Goal: Task Accomplishment & Management: Manage account settings

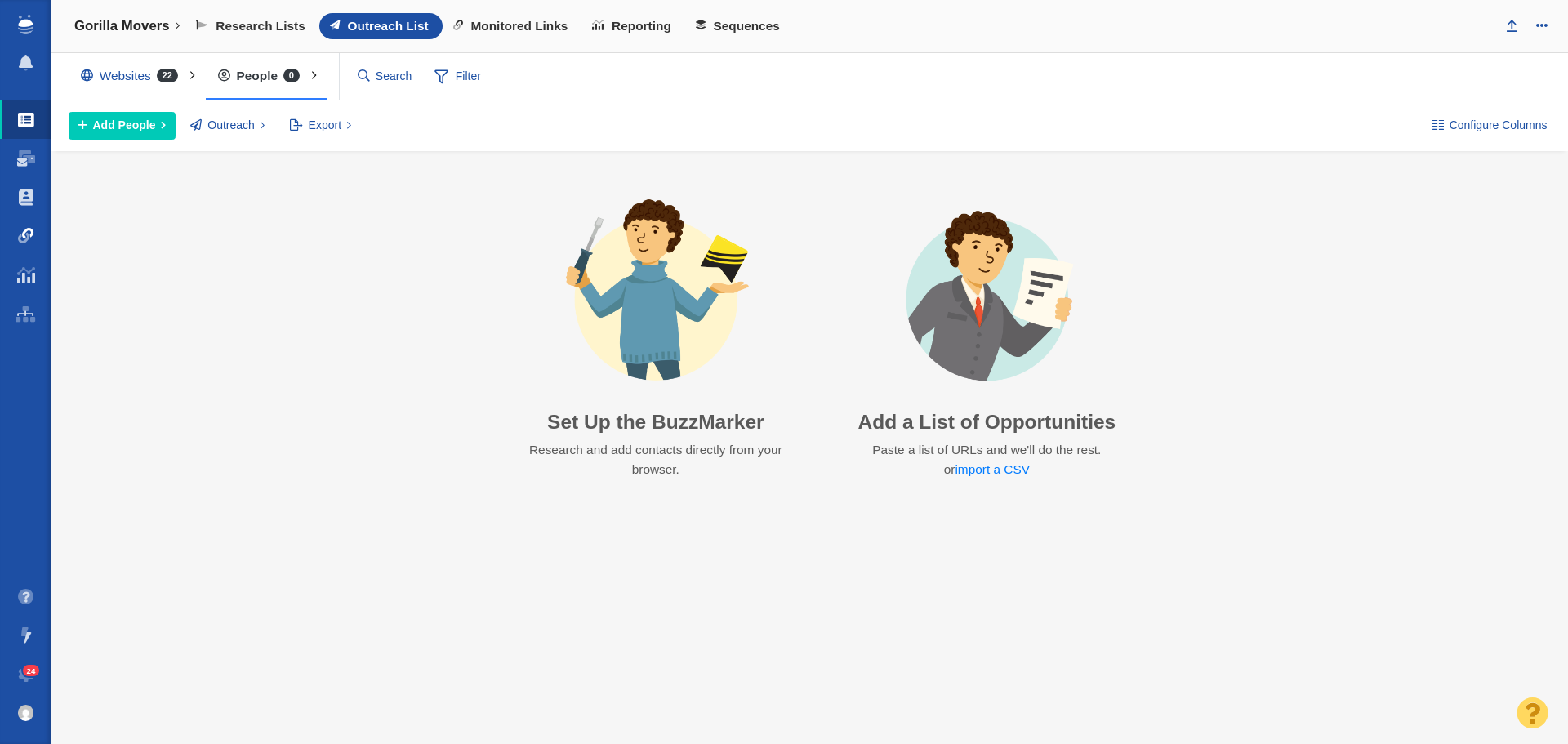
click at [29, 236] on span at bounding box center [26, 236] width 16 height 16
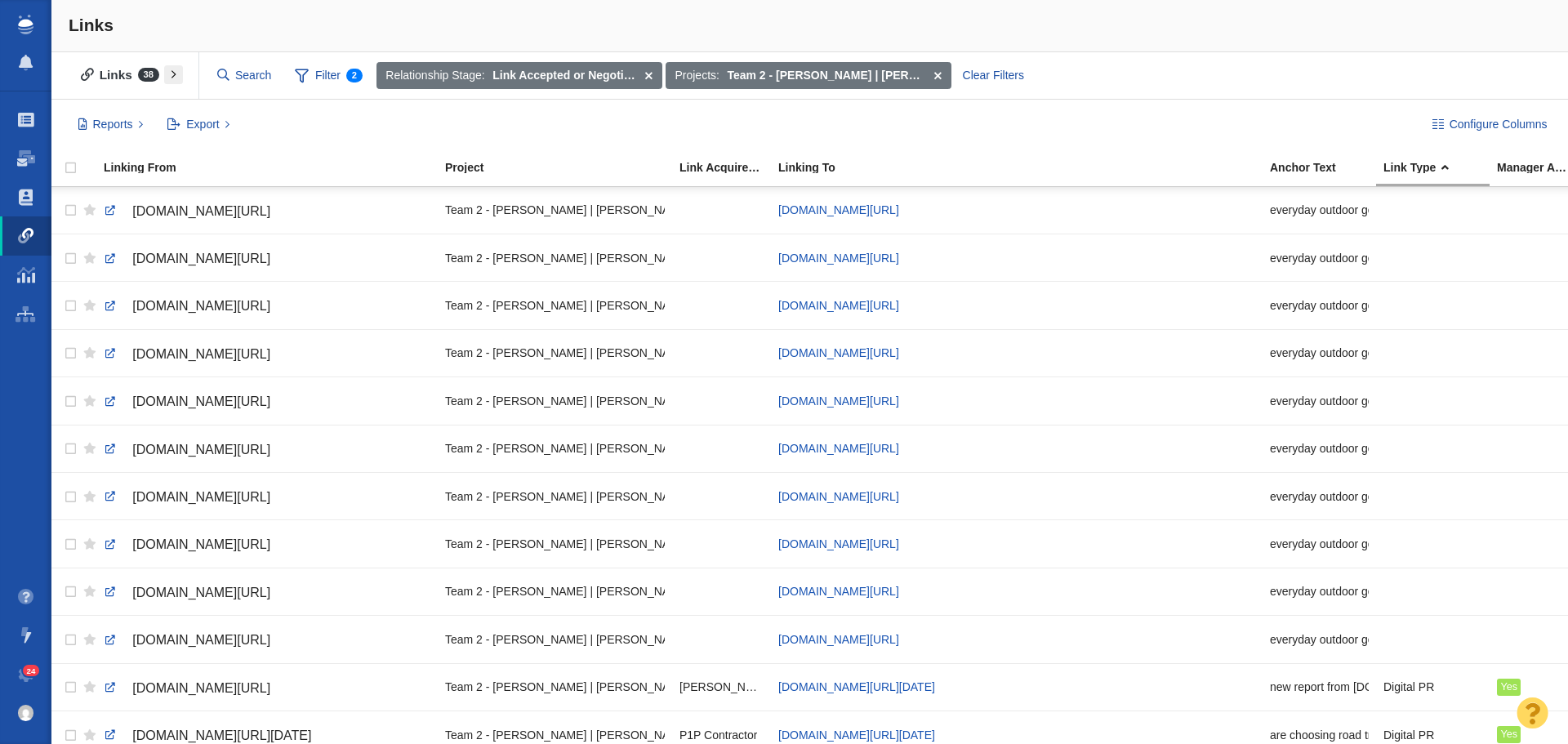
click at [171, 79] on button at bounding box center [173, 75] width 19 height 20
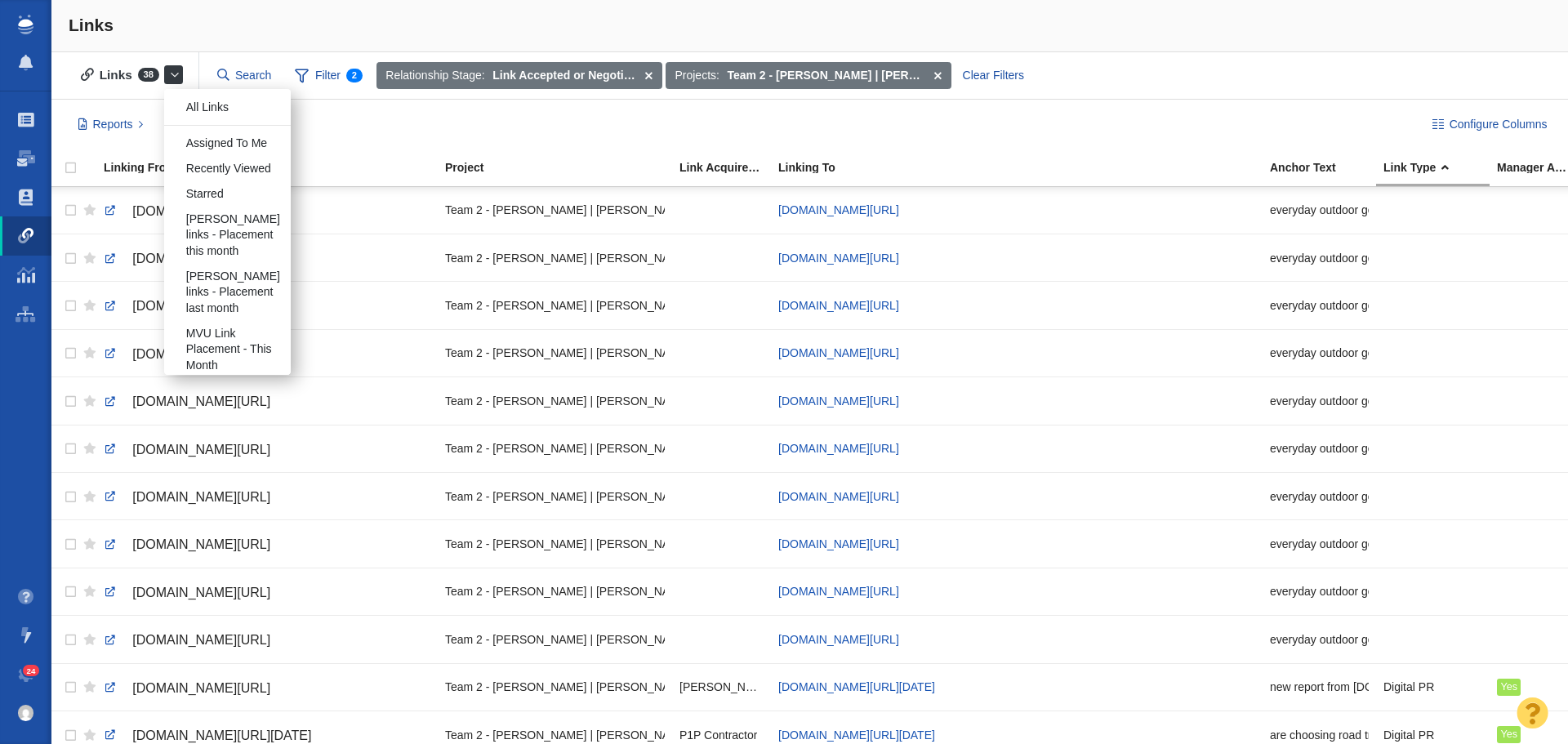
click at [176, 74] on button at bounding box center [173, 75] width 19 height 20
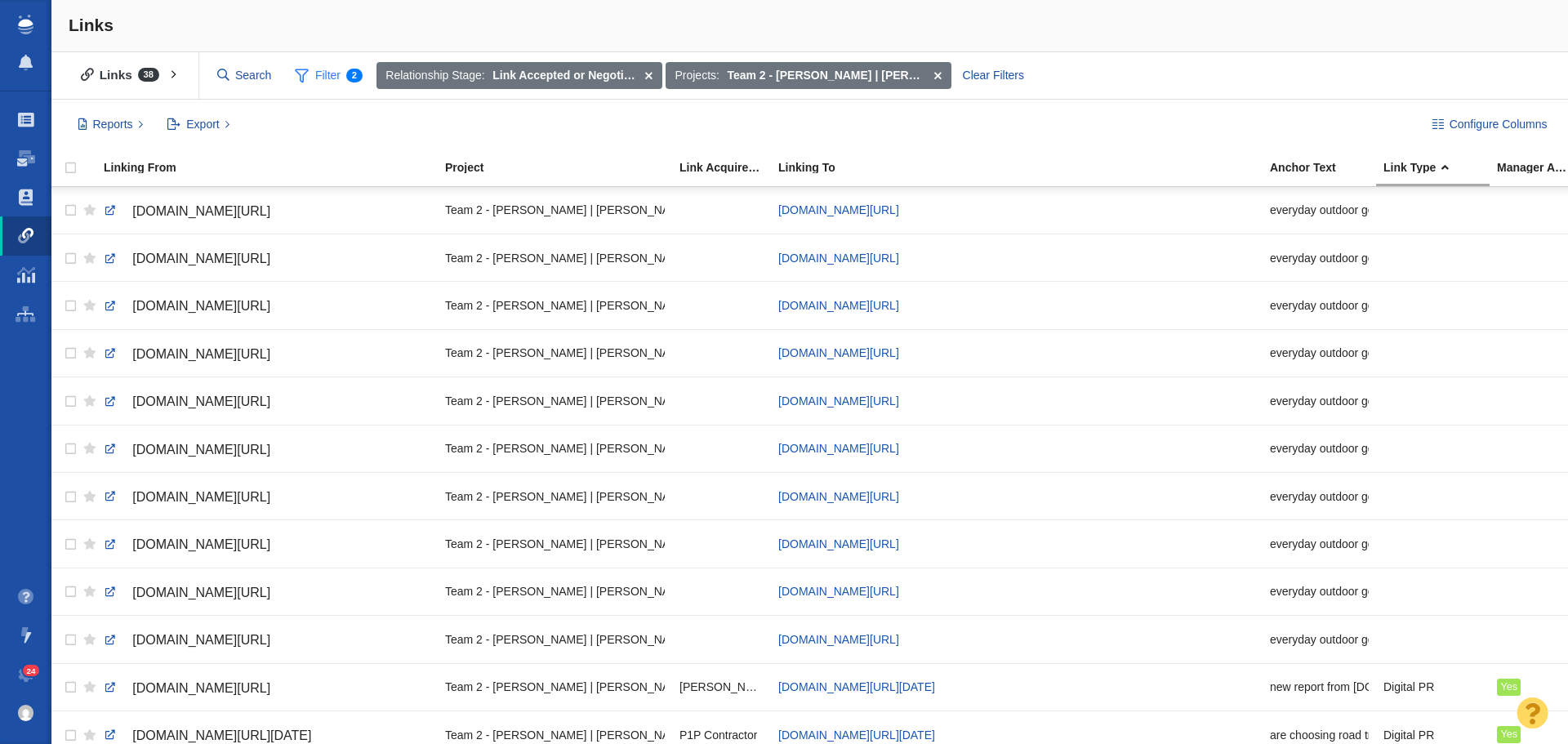
click at [317, 82] on span "Filter 2" at bounding box center [328, 76] width 87 height 31
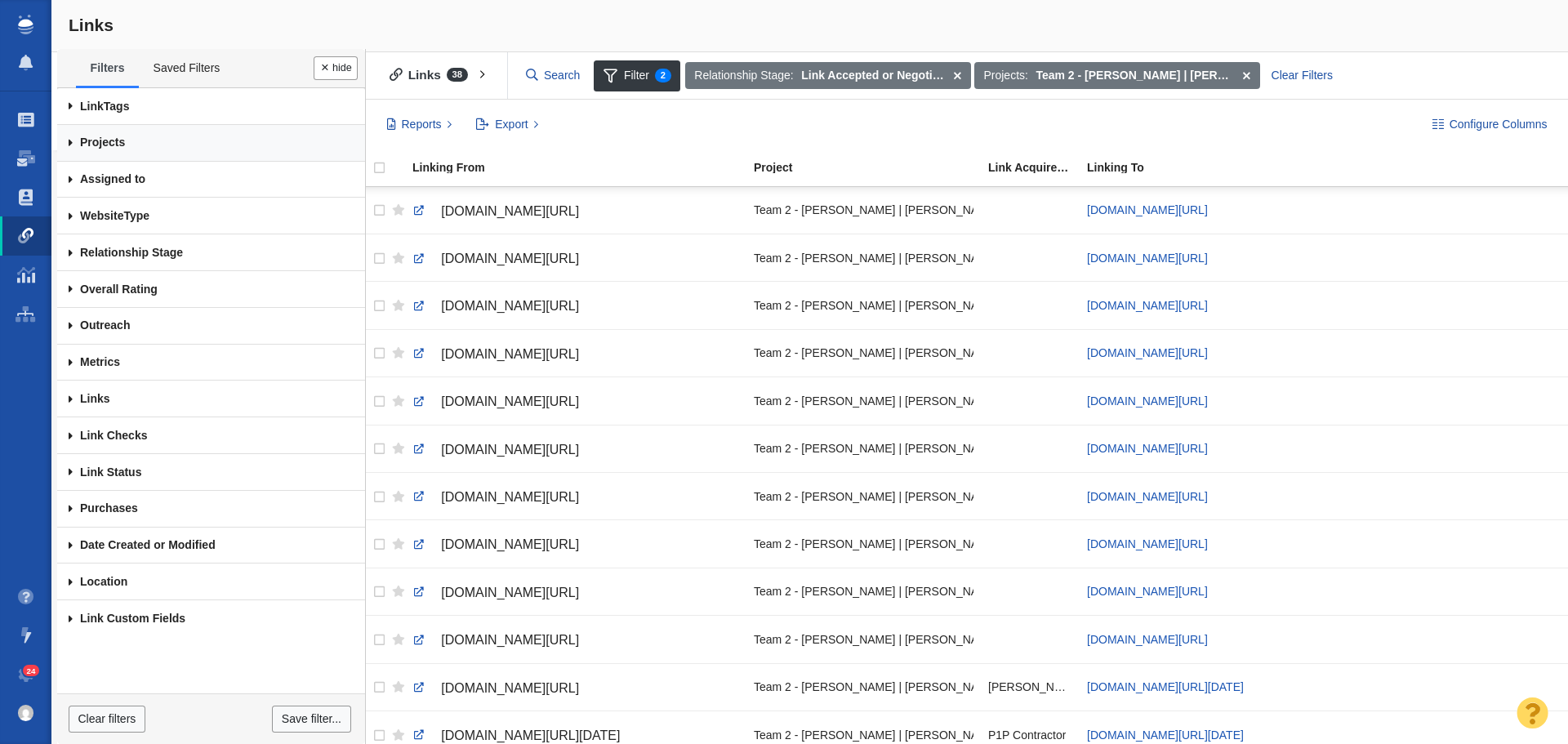
click at [96, 135] on link "Projects" at bounding box center [211, 143] width 308 height 37
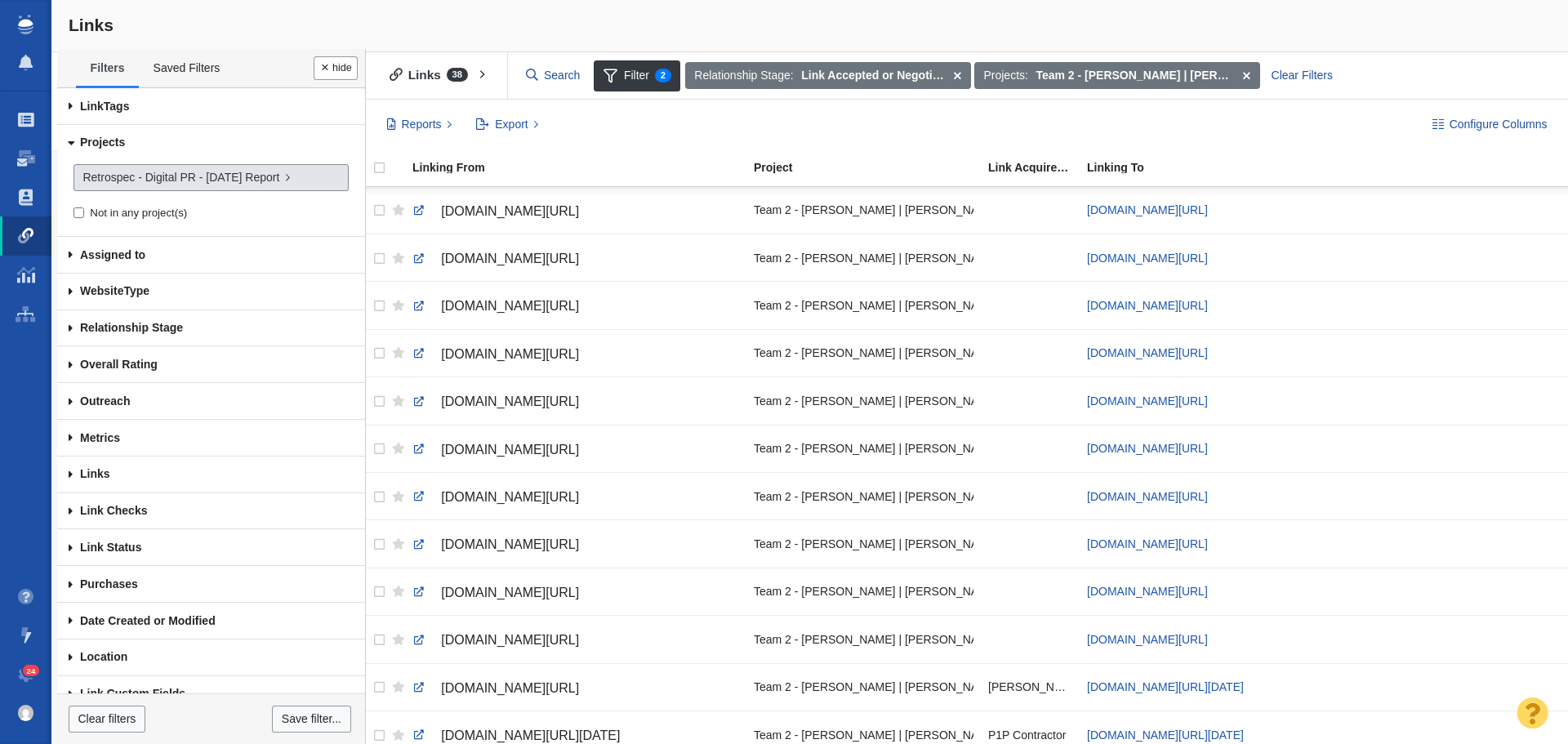
click at [307, 175] on link "Retrospec - Digital PR - [DATE] Report" at bounding box center [211, 178] width 275 height 28
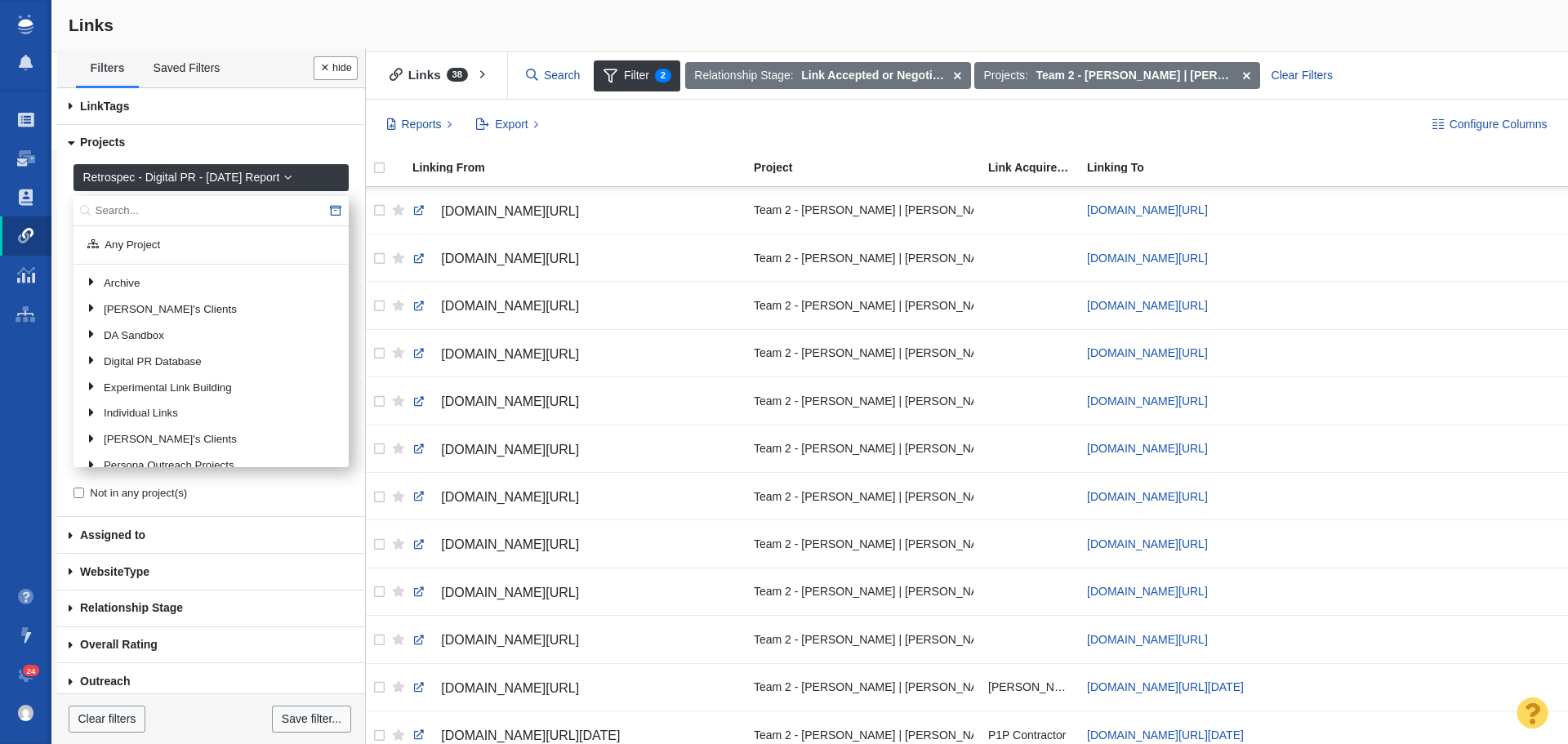
click at [195, 214] on input "text" at bounding box center [211, 211] width 275 height 30
type input "retro"
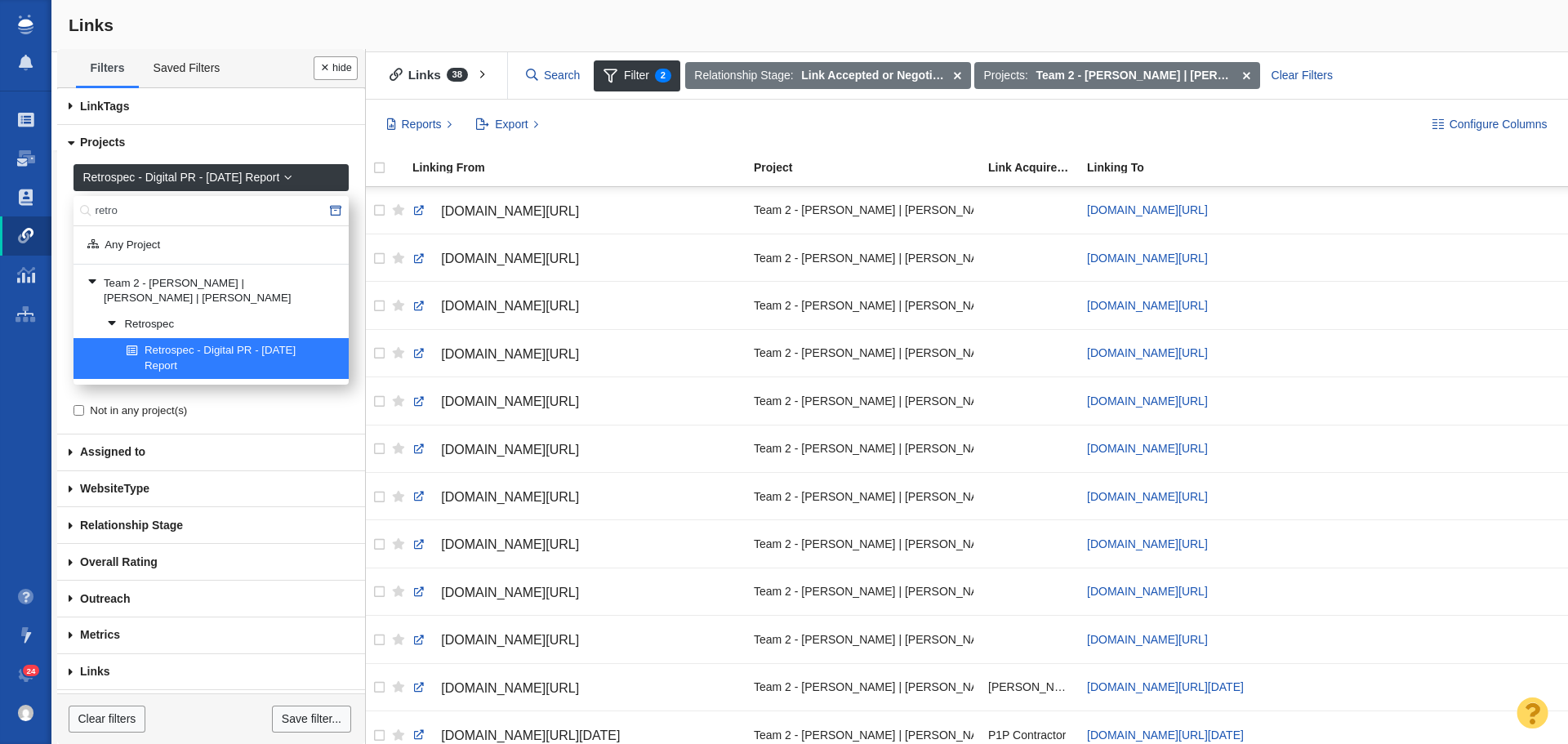
click at [211, 340] on link "Retrospec - Digital PR - [DATE] Report" at bounding box center [231, 358] width 217 height 40
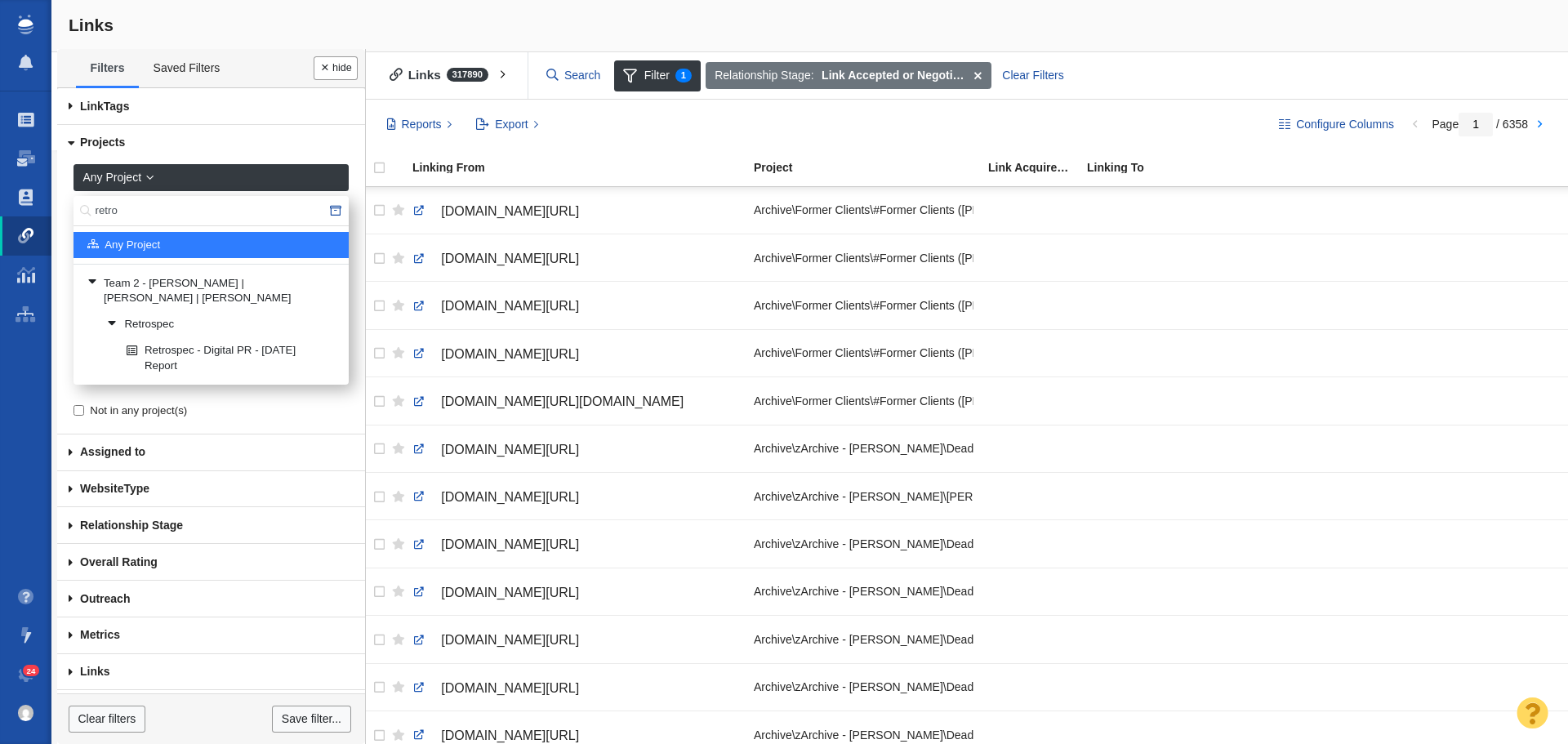
click at [208, 208] on input "retro" at bounding box center [211, 211] width 275 height 30
type input "emci"
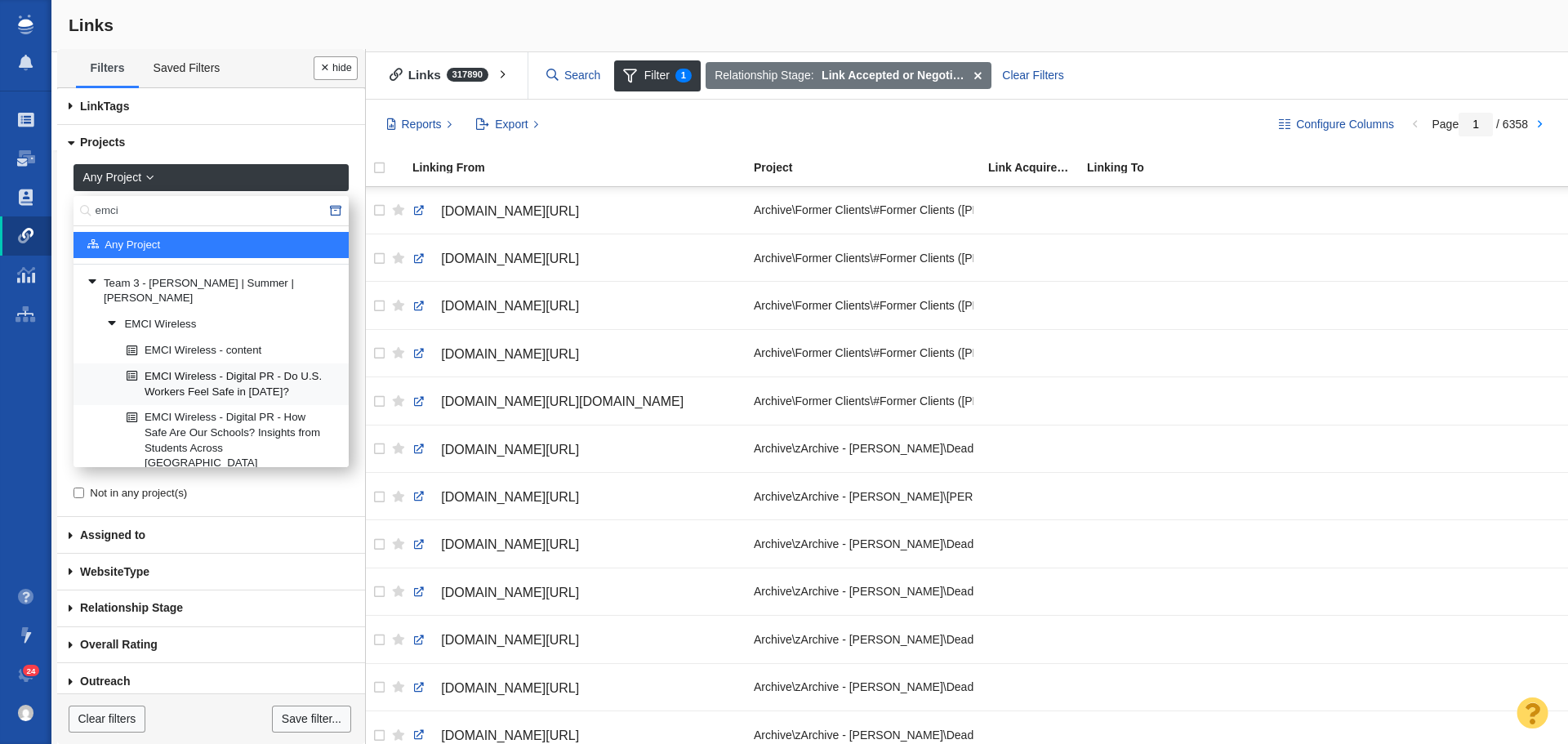
click at [229, 372] on link "EMCI Wireless - Digital PR - Do U.S. Workers Feel Safe in [DATE]?" at bounding box center [231, 384] width 217 height 40
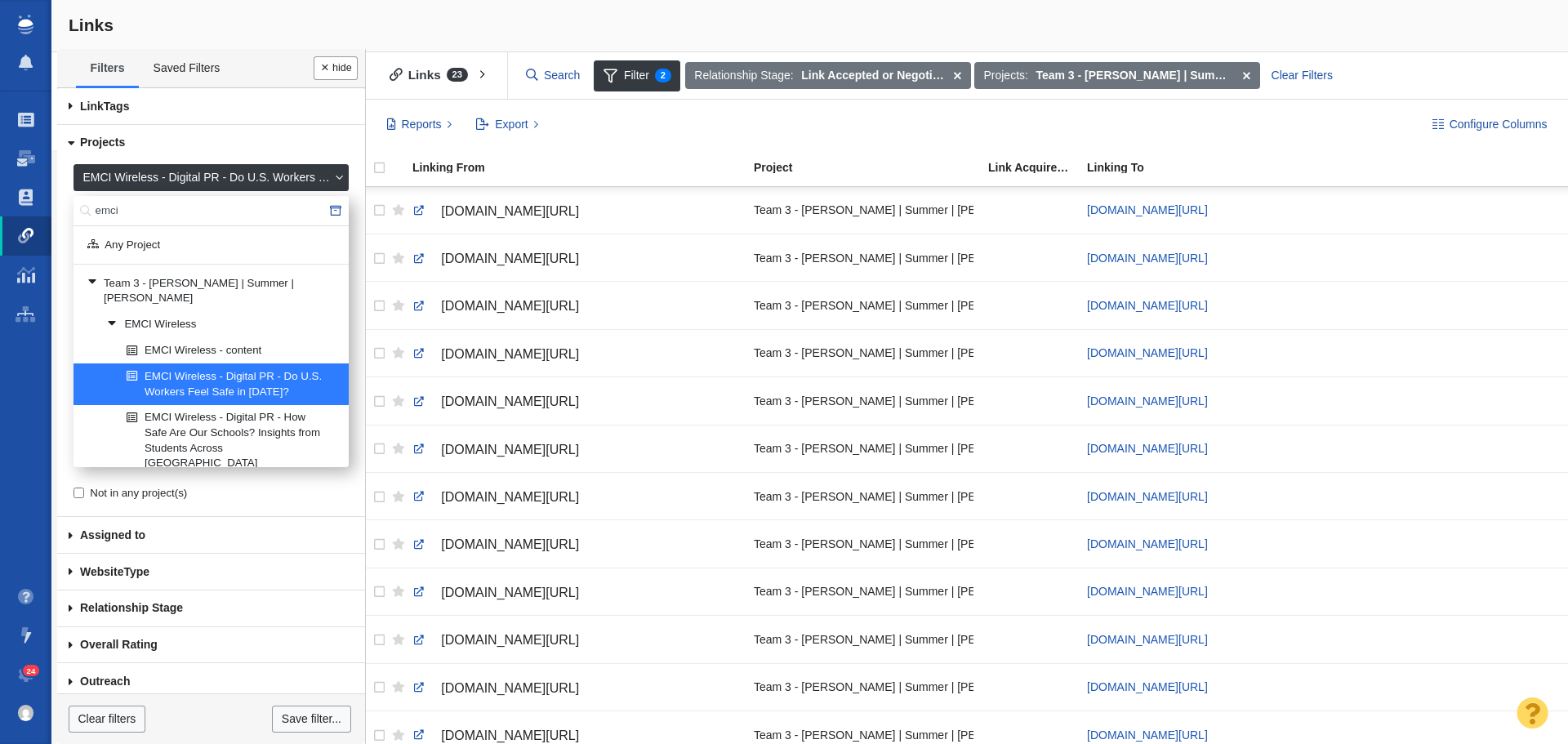
click at [240, 208] on input "emci" at bounding box center [211, 211] width 275 height 30
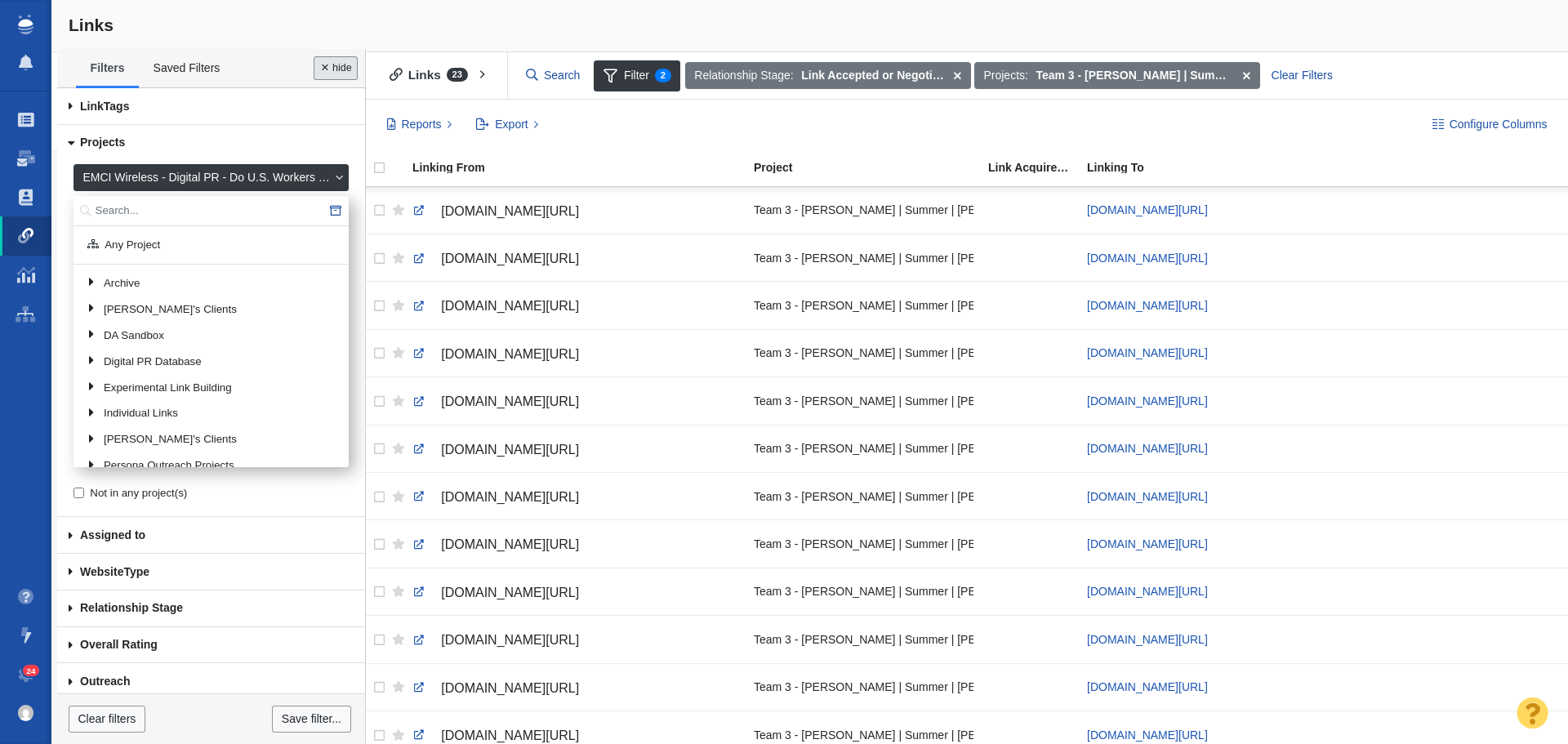
click at [325, 65] on button "Done" at bounding box center [336, 68] width 45 height 24
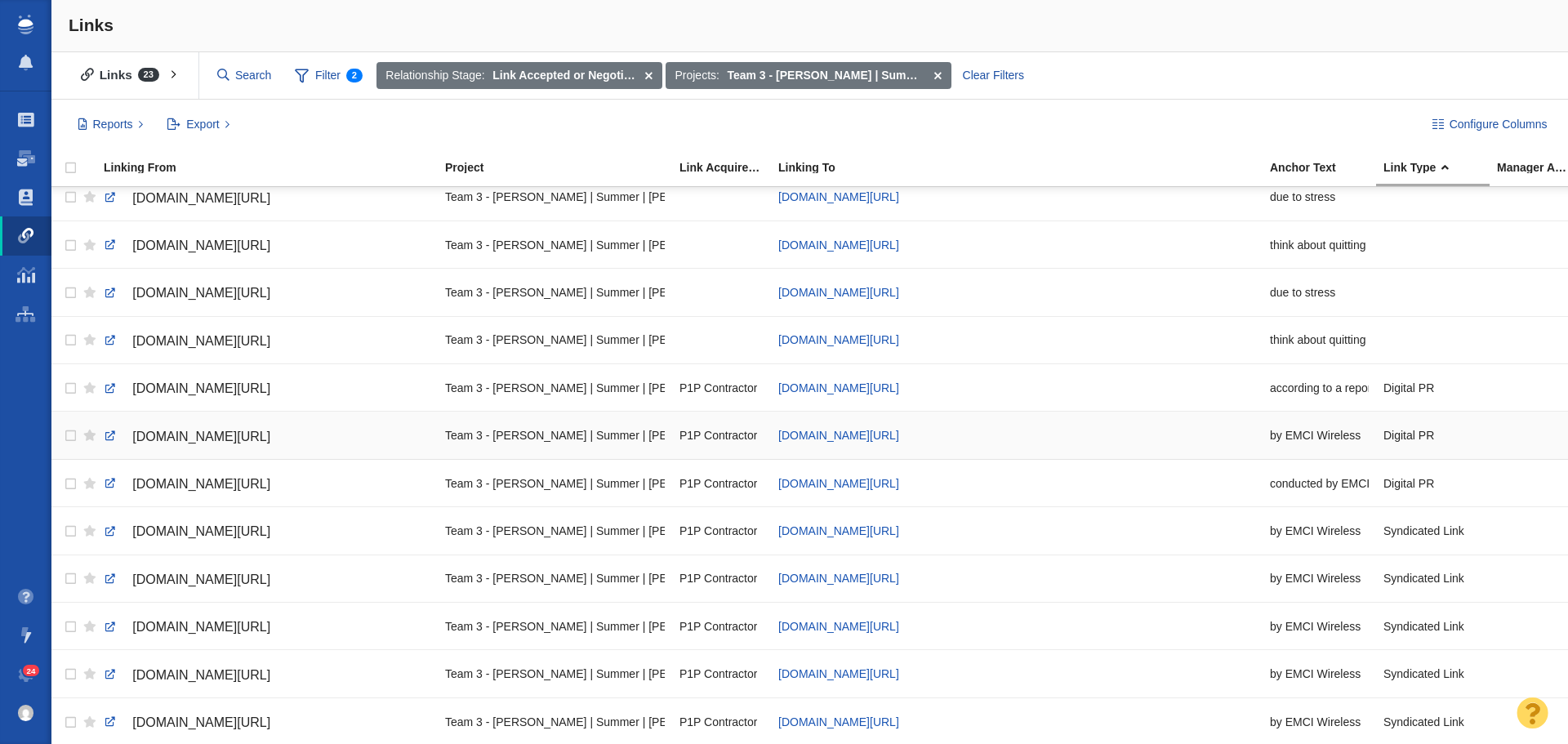
scroll to position [552, 0]
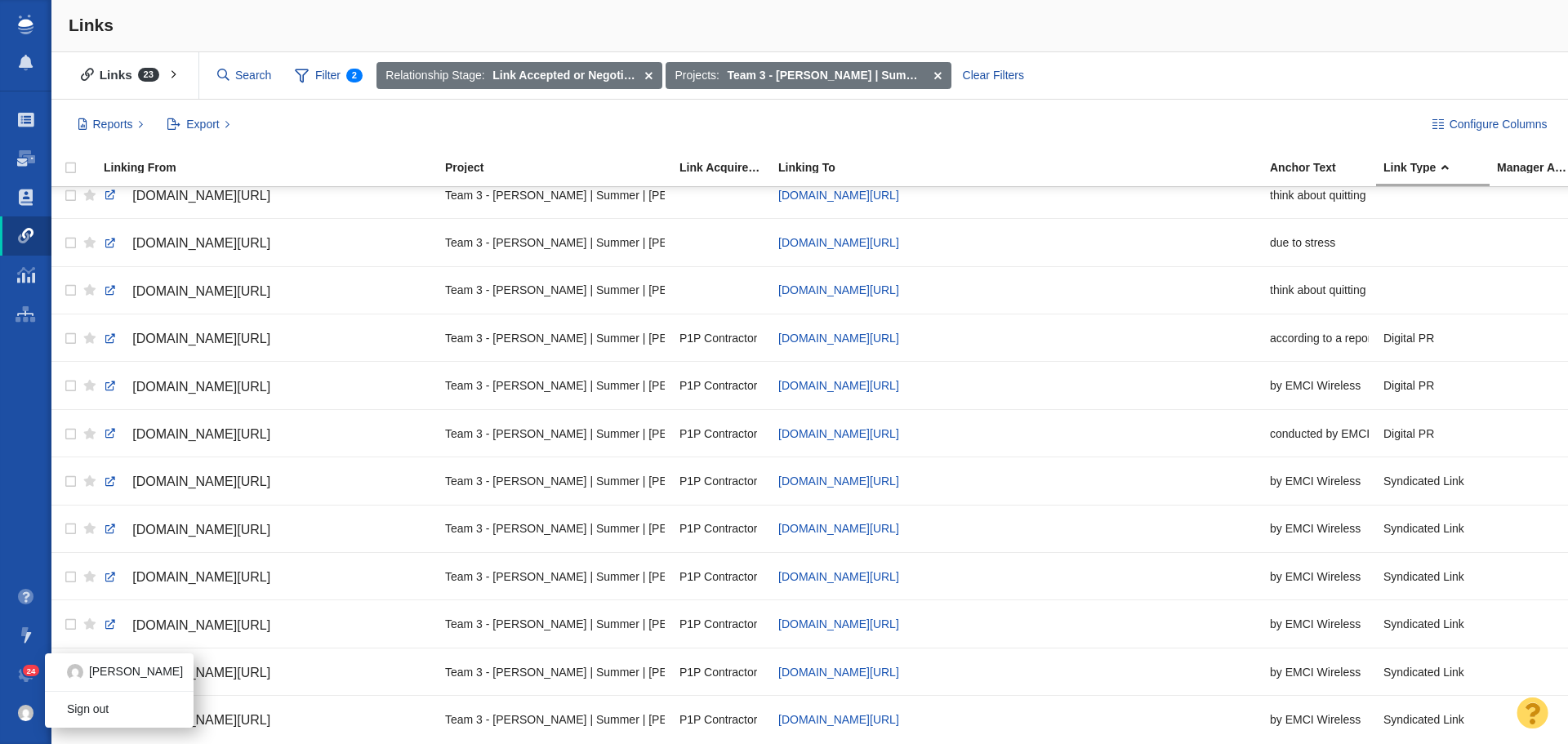
click at [20, 711] on img at bounding box center [26, 713] width 16 height 16
click at [26, 664] on link "24" at bounding box center [26, 675] width 51 height 40
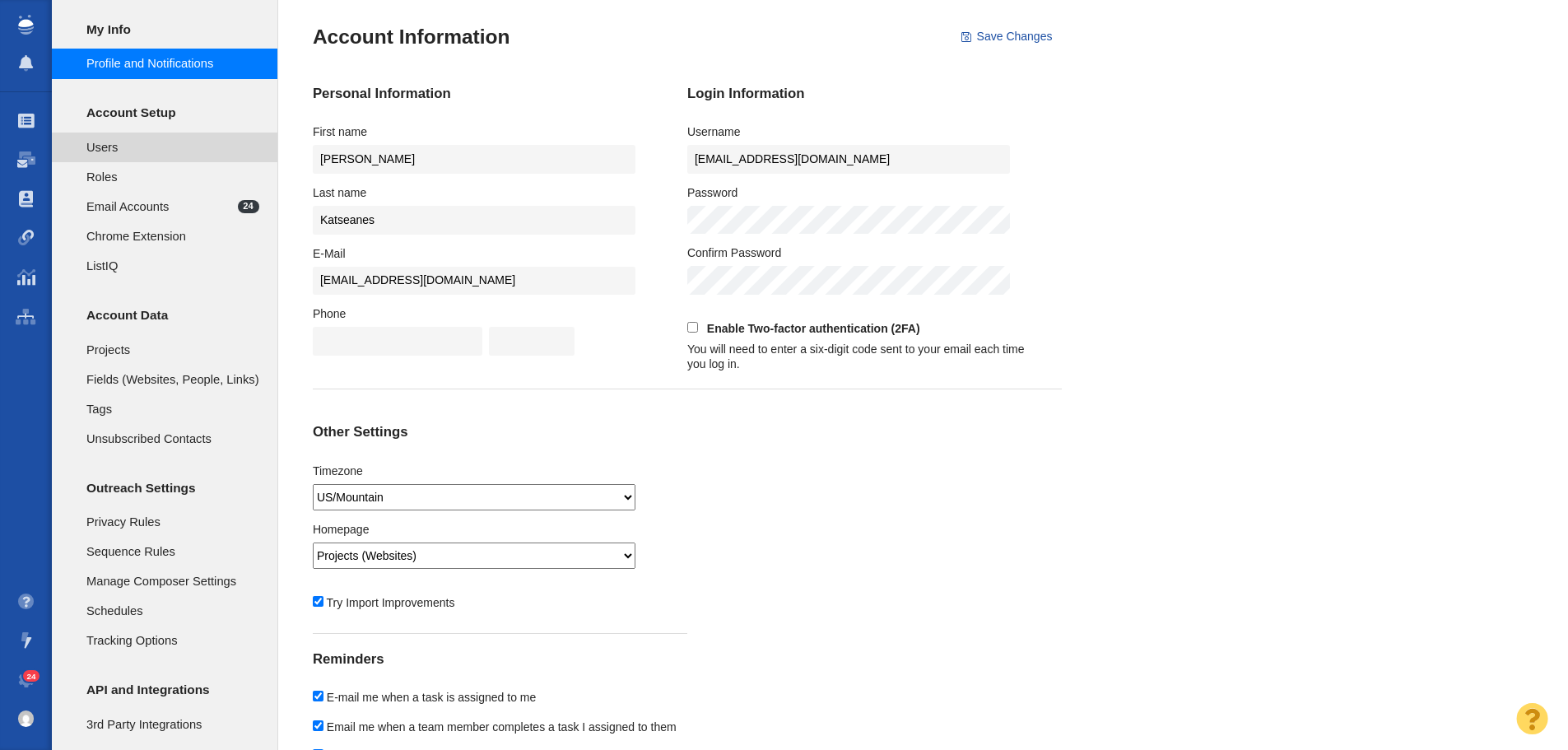
click at [171, 135] on li "Users" at bounding box center [164, 148] width 225 height 30
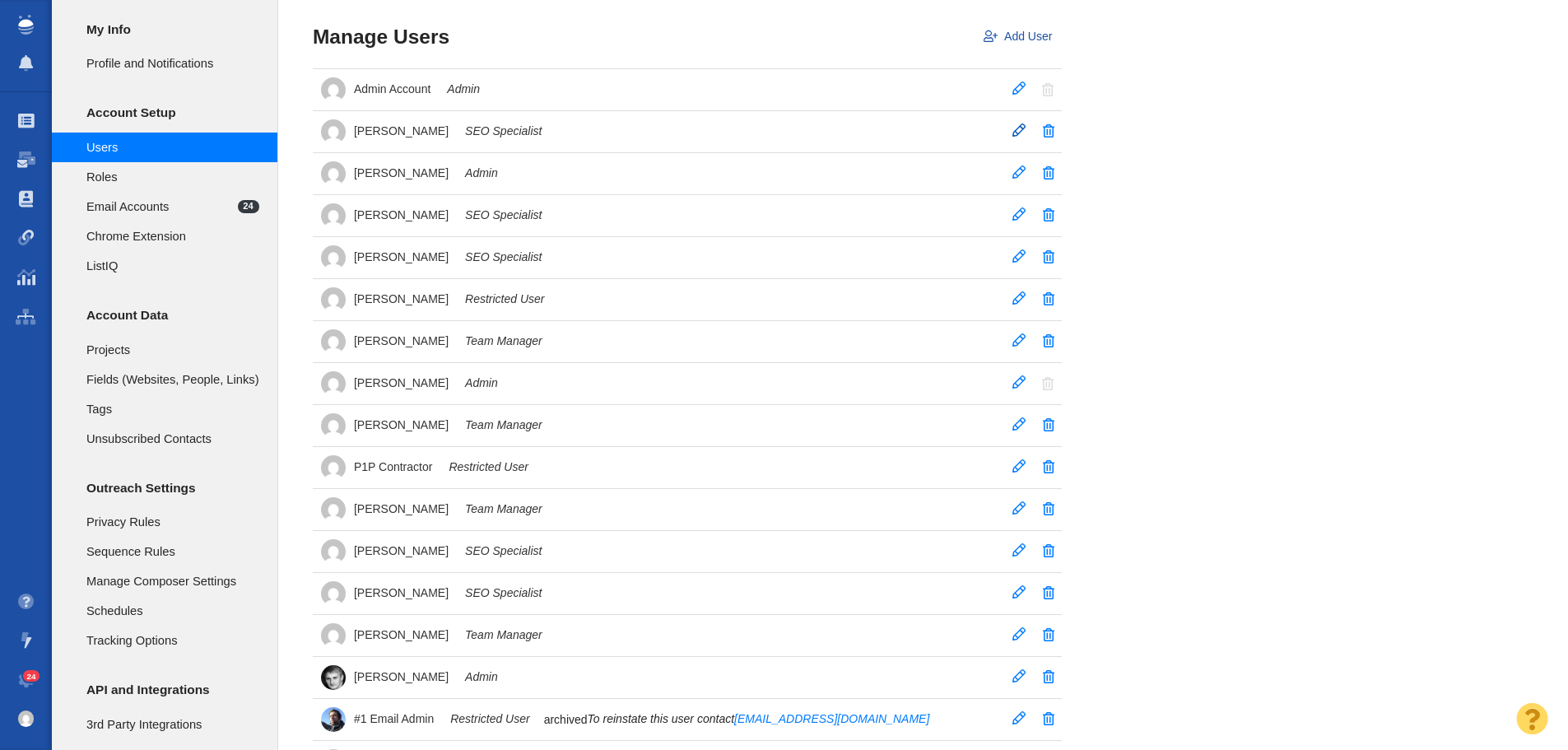
click at [1021, 132] on span at bounding box center [1020, 130] width 13 height 13
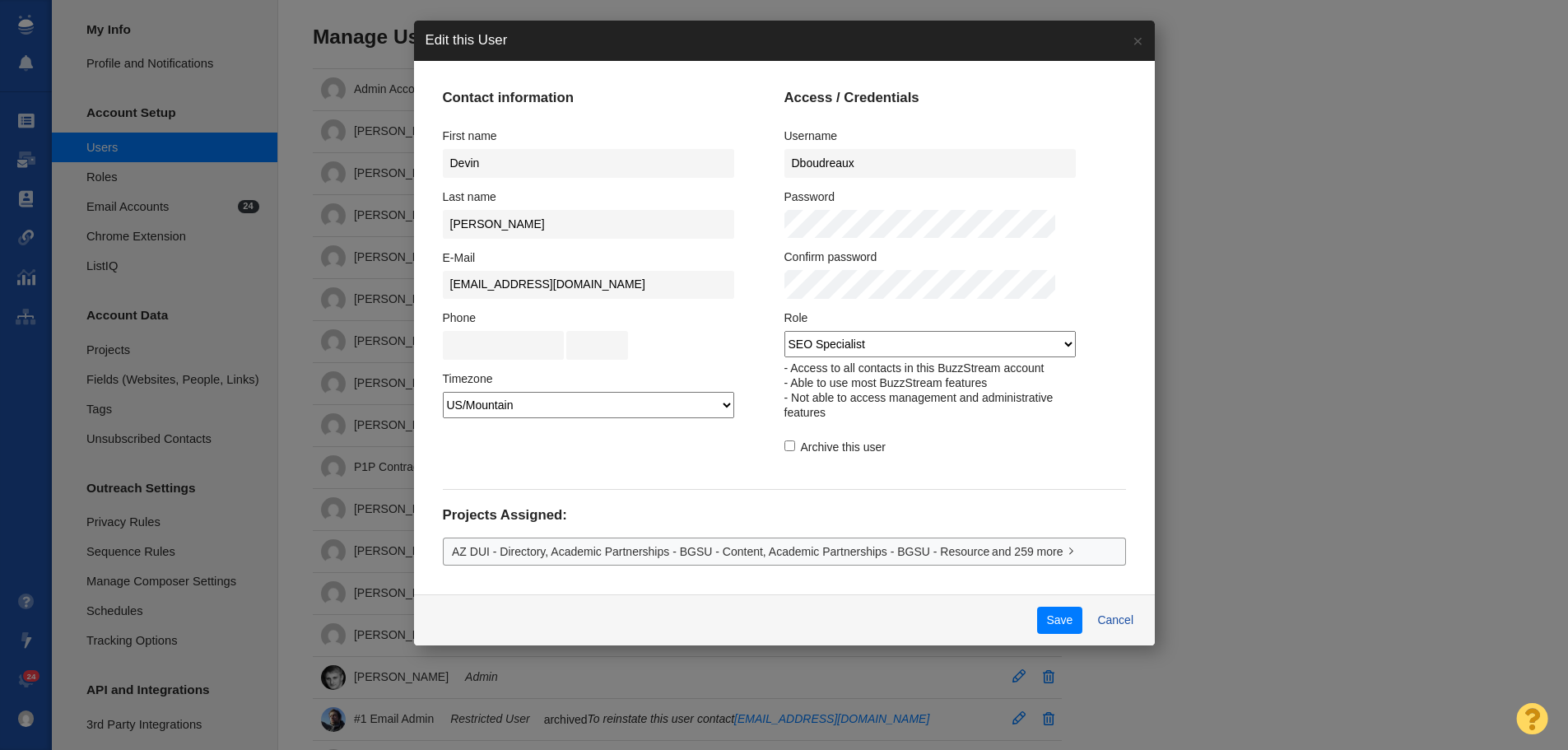
click at [1047, 336] on select "Admin Team Manager SEO Specialist Restricted User ListIQ Collaborator" at bounding box center [930, 344] width 292 height 27
click at [1089, 616] on button "Cancel" at bounding box center [1116, 620] width 55 height 28
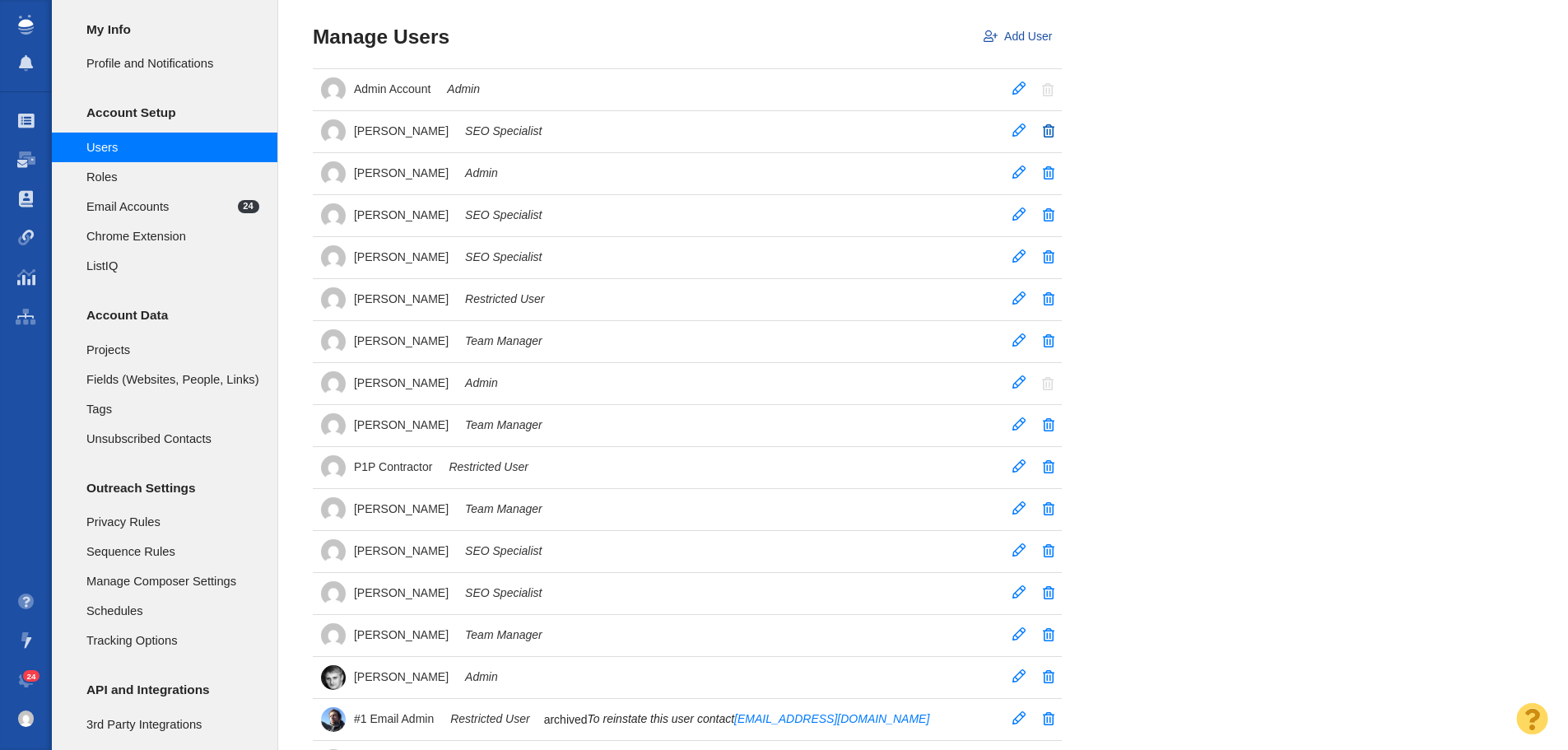
click at [1055, 127] on link at bounding box center [1049, 131] width 28 height 38
click at [1020, 133] on span at bounding box center [1020, 130] width 13 height 13
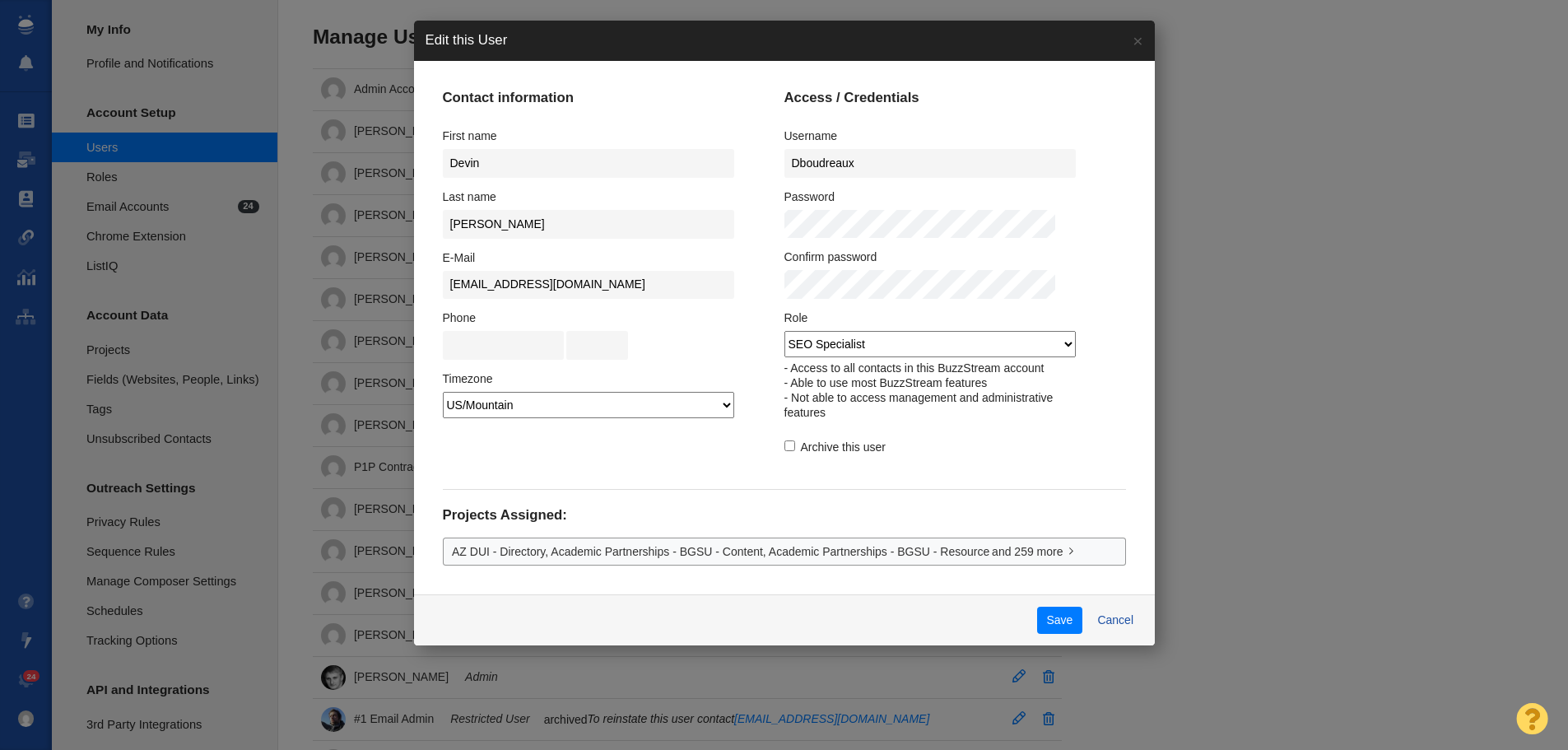
click at [1050, 342] on select "Admin Team Manager SEO Specialist Restricted User ListIQ Collaborator" at bounding box center [930, 344] width 292 height 27
click at [784, 331] on select "Admin Team Manager SEO Specialist Restricted User ListIQ Collaborator" at bounding box center [930, 344] width 292 height 27
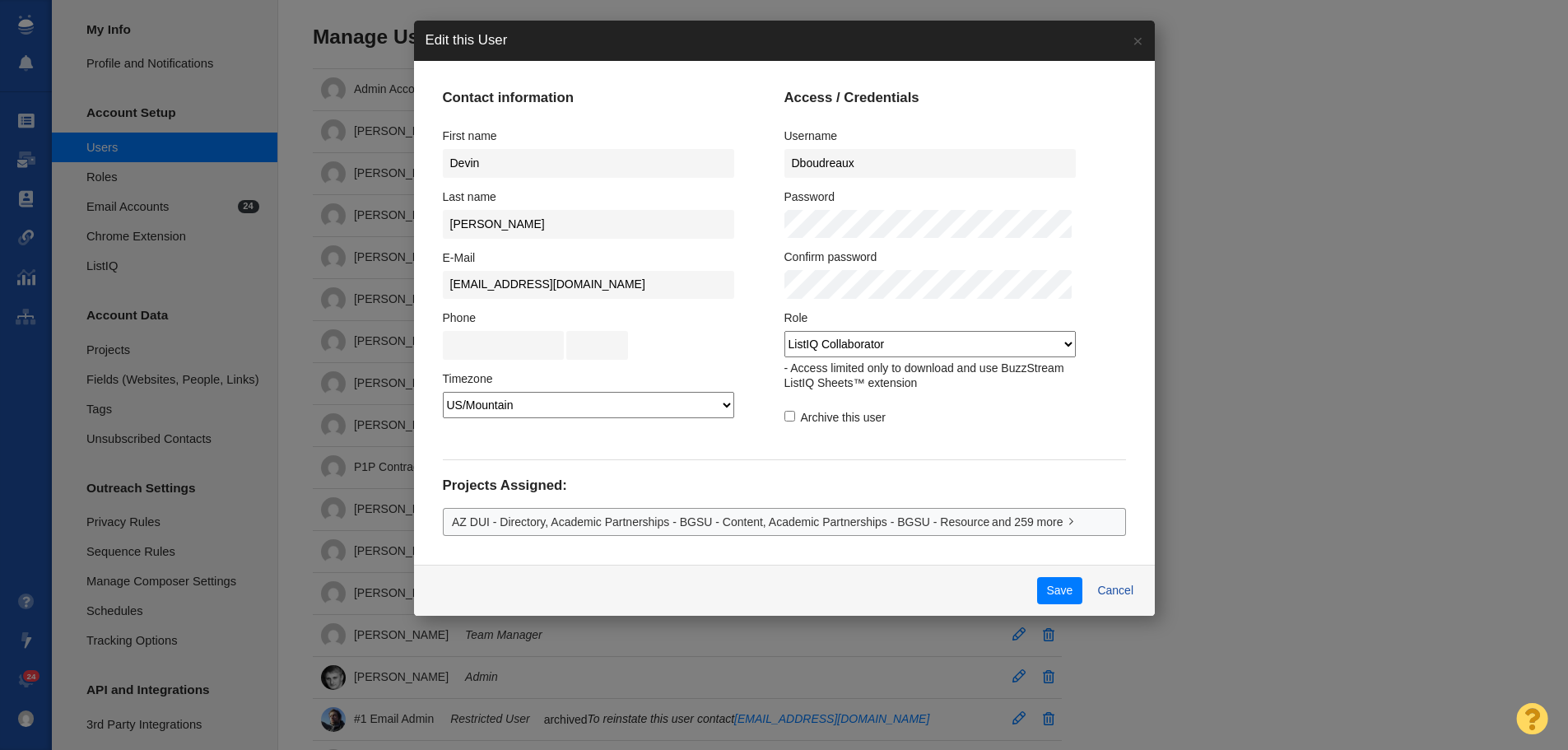
click at [1065, 344] on select "Admin Team Manager SEO Specialist Restricted User ListIQ Collaborator" at bounding box center [930, 344] width 292 height 27
select select "2"
click at [784, 331] on select "Admin Team Manager SEO Specialist Restricted User ListIQ Collaborator" at bounding box center [930, 344] width 292 height 27
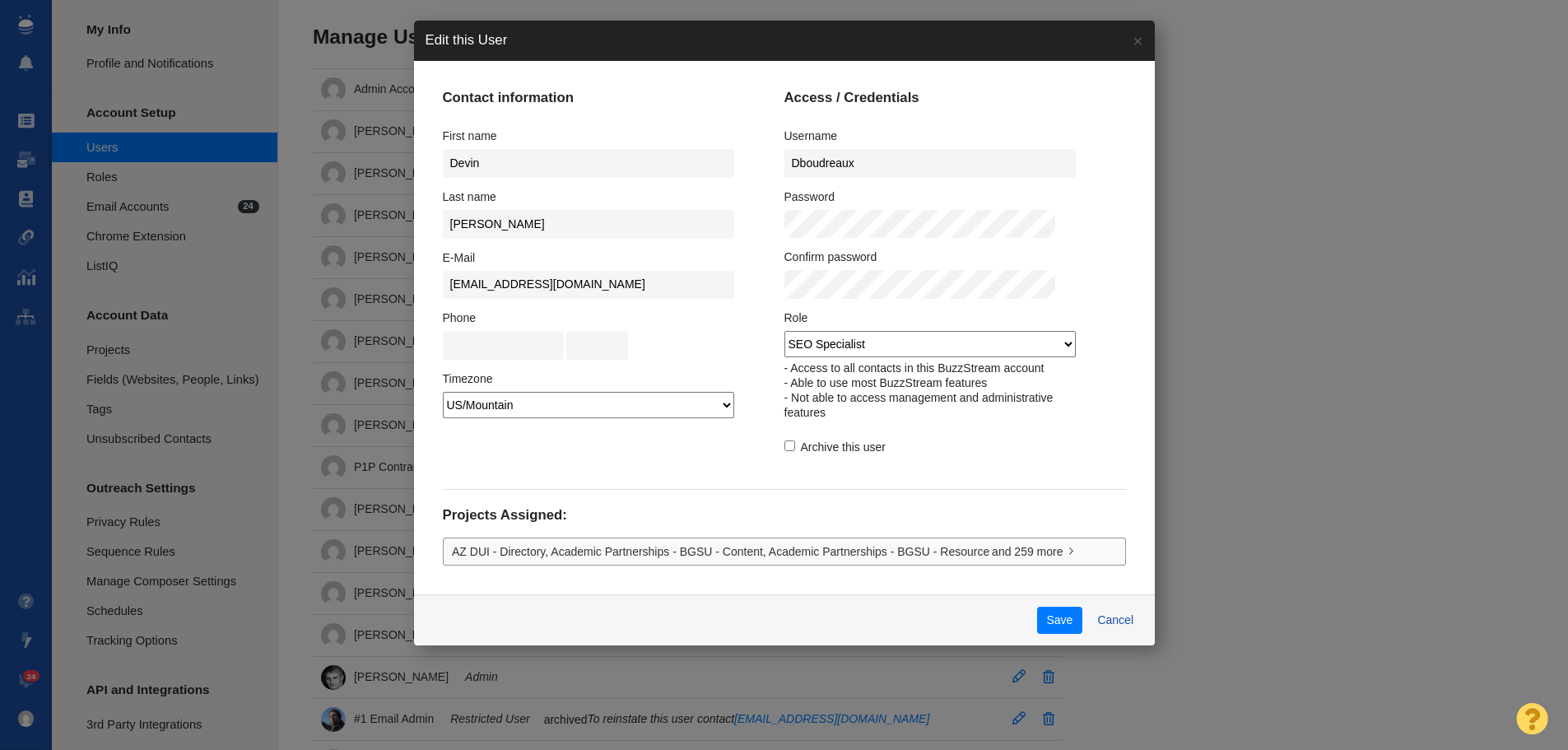
click at [787, 453] on label "Archive this user" at bounding box center [835, 447] width 101 height 15
click at [787, 451] on input "Archive this user" at bounding box center [789, 445] width 11 height 11
checkbox input "true"
click at [1037, 618] on button "Save" at bounding box center [1059, 620] width 45 height 28
